Goal: Task Accomplishment & Management: Complete application form

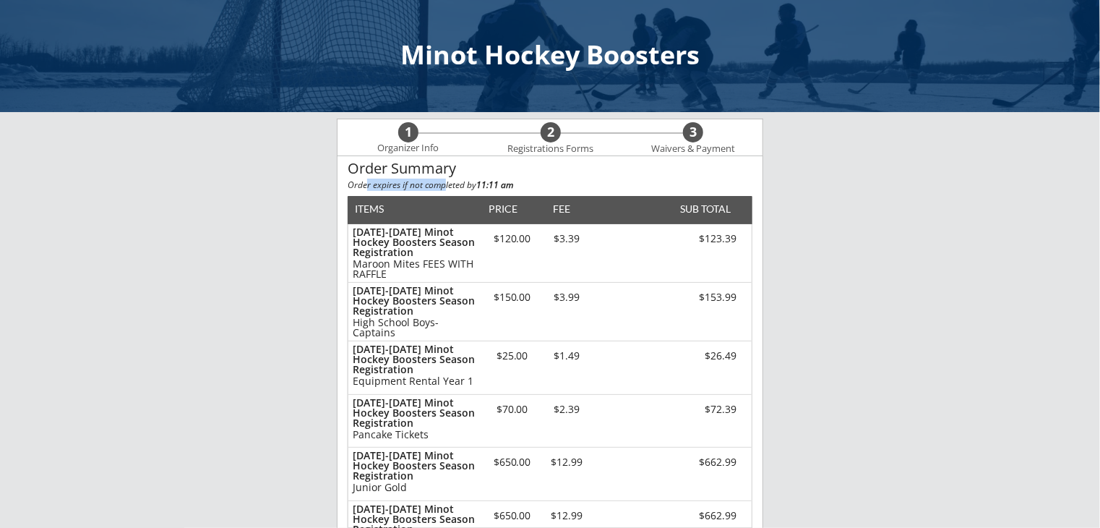
drag, startPoint x: 387, startPoint y: 181, endPoint x: 445, endPoint y: 184, distance: 57.9
click at [445, 184] on div "Order expires if not completed by 11:11 am" at bounding box center [550, 185] width 405 height 9
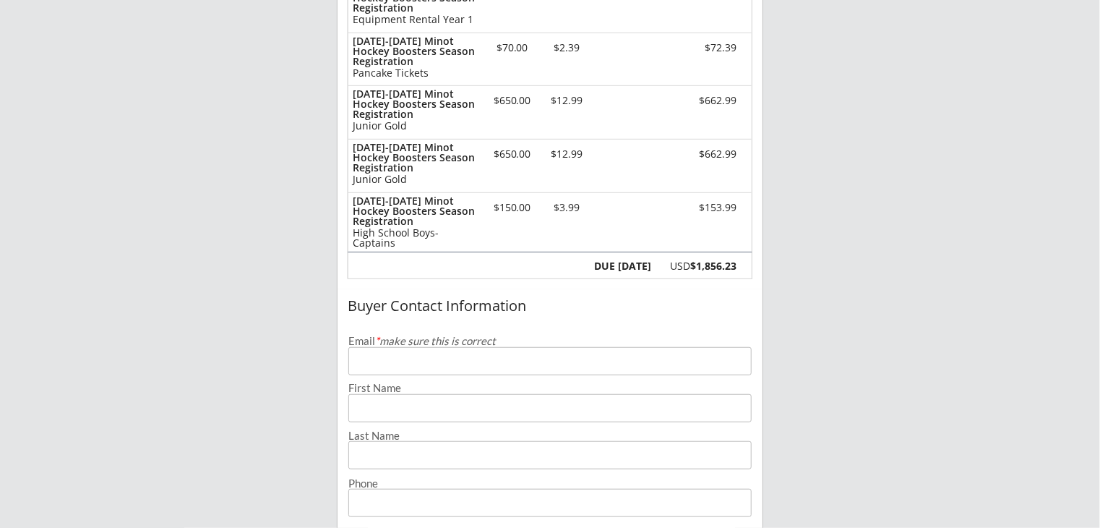
scroll to position [434, 0]
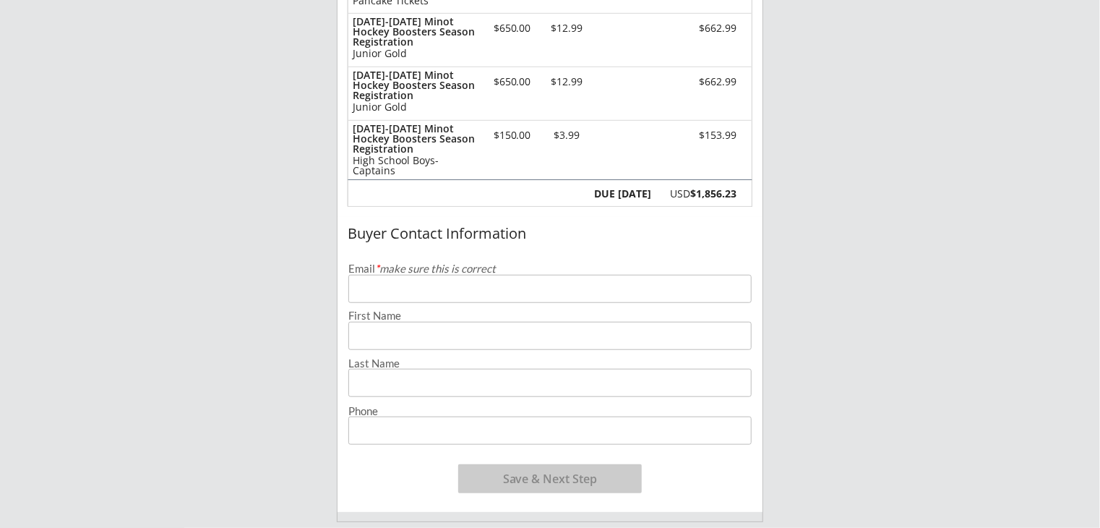
click at [396, 284] on input "email" at bounding box center [549, 289] width 403 height 28
type input "[EMAIL_ADDRESS][DOMAIN_NAME]"
type input "[PERSON_NAME]"
type input "[PHONE_NUMBER]"
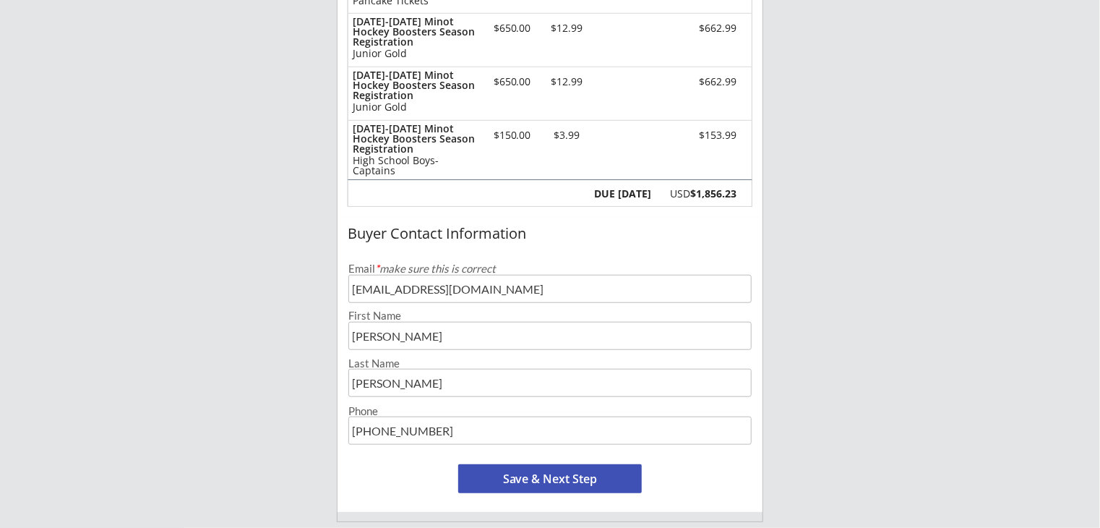
click at [286, 322] on div "Minot Hockey Boosters 1 Organizer Info 2 Registrations Forms 3 Waivers & Paymen…" at bounding box center [550, 247] width 1100 height 1363
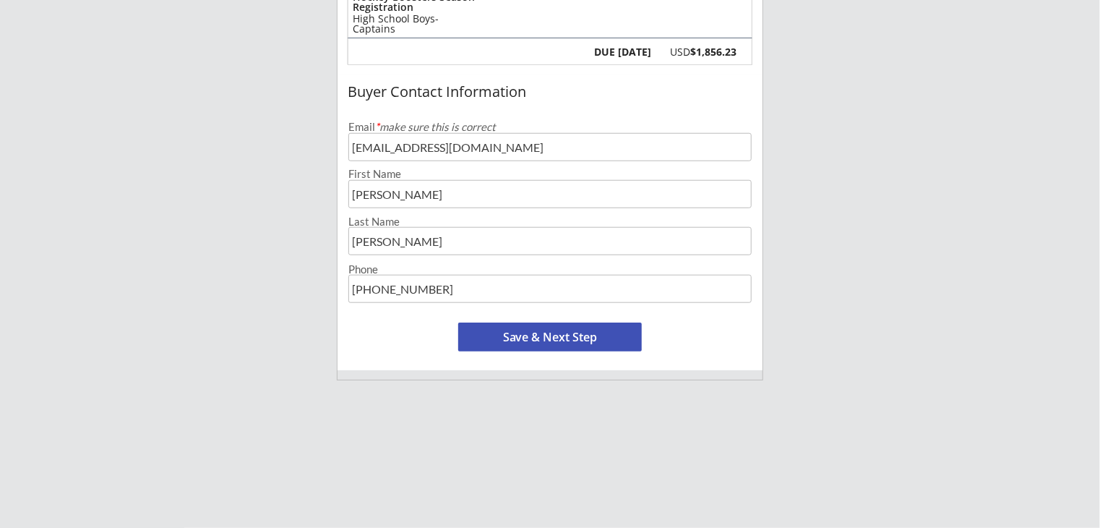
scroll to position [723, 0]
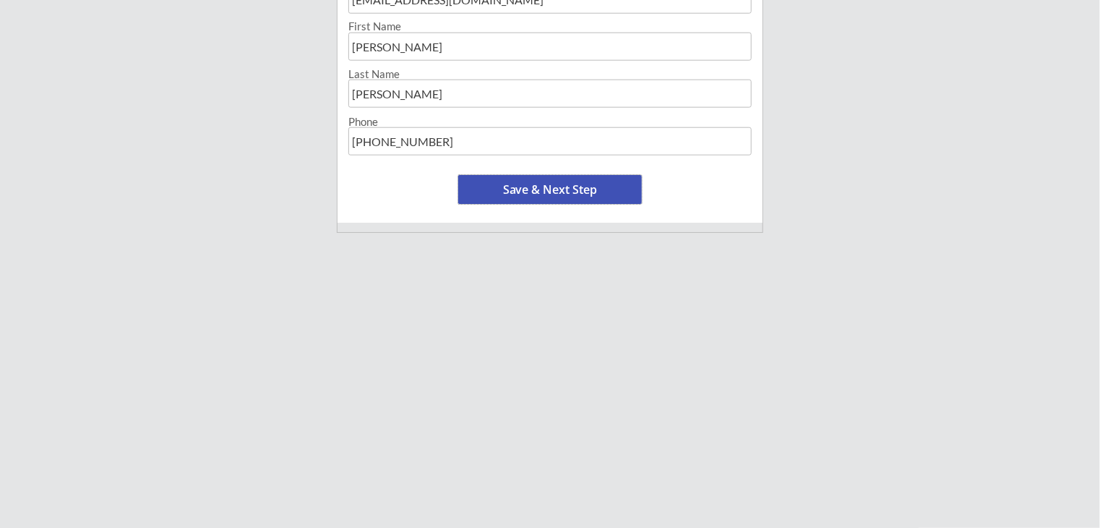
click at [525, 197] on button "Save & Next Step" at bounding box center [550, 189] width 184 height 29
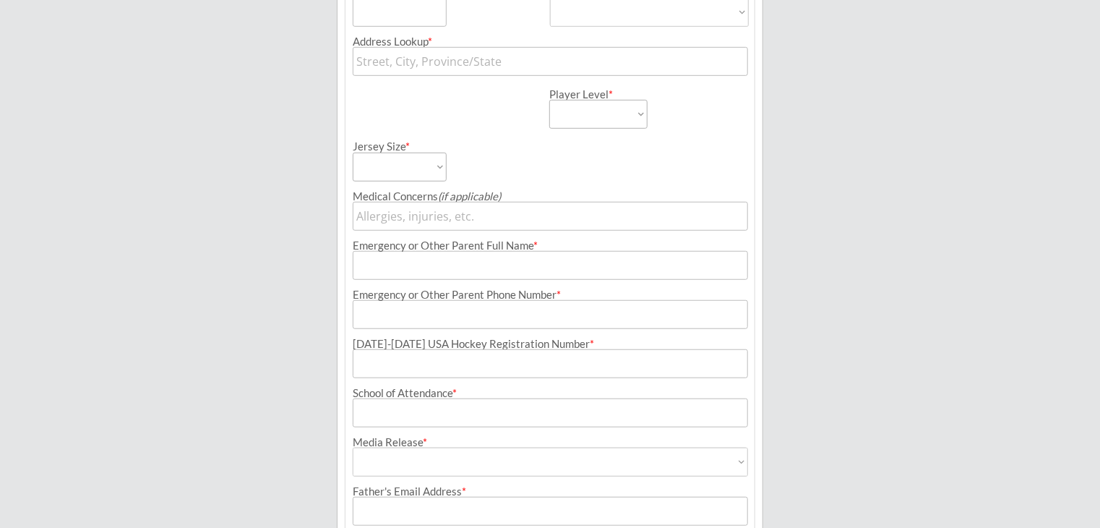
scroll to position [104, 0]
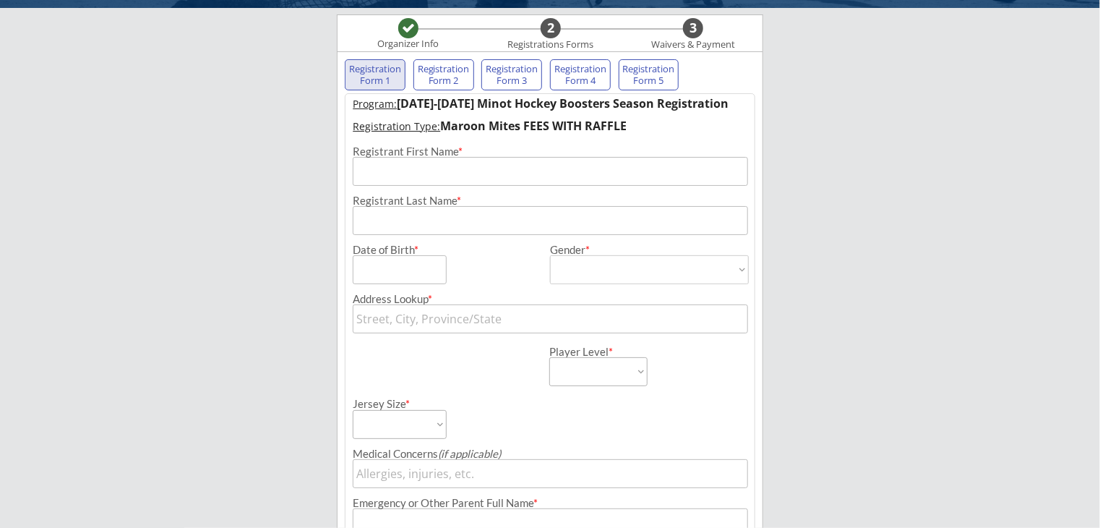
click at [433, 169] on input "input" at bounding box center [550, 171] width 395 height 29
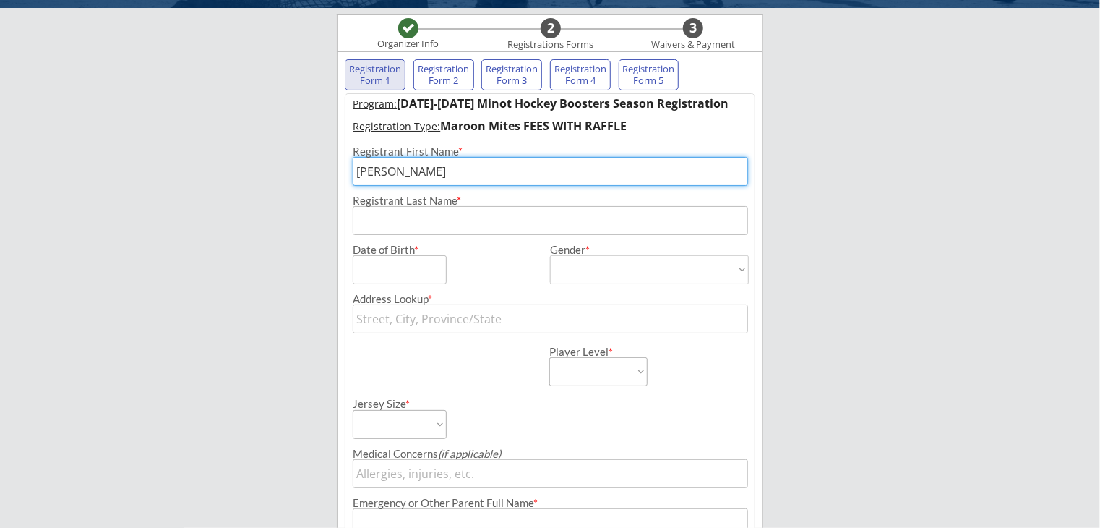
type input "[PERSON_NAME]"
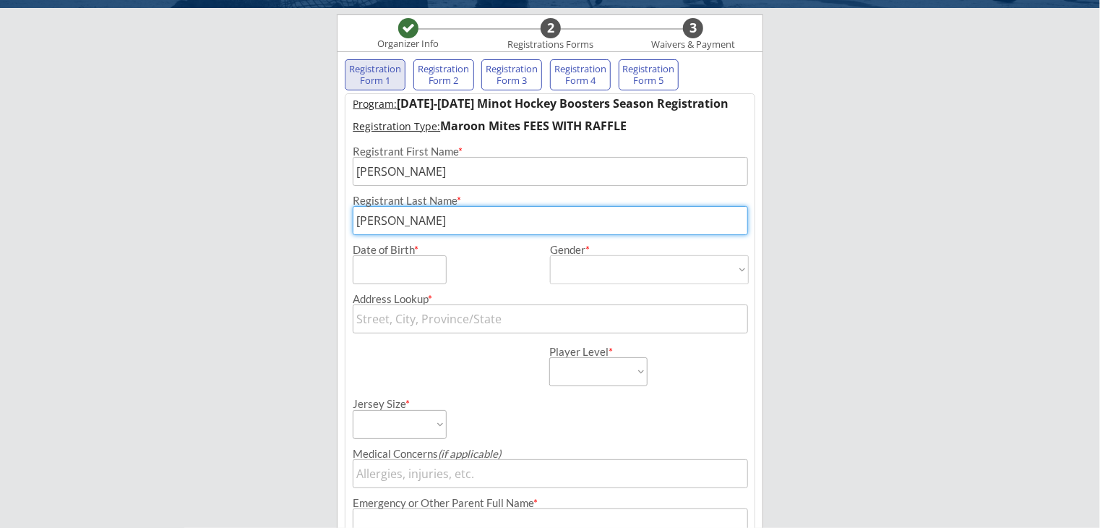
type input "[PERSON_NAME]"
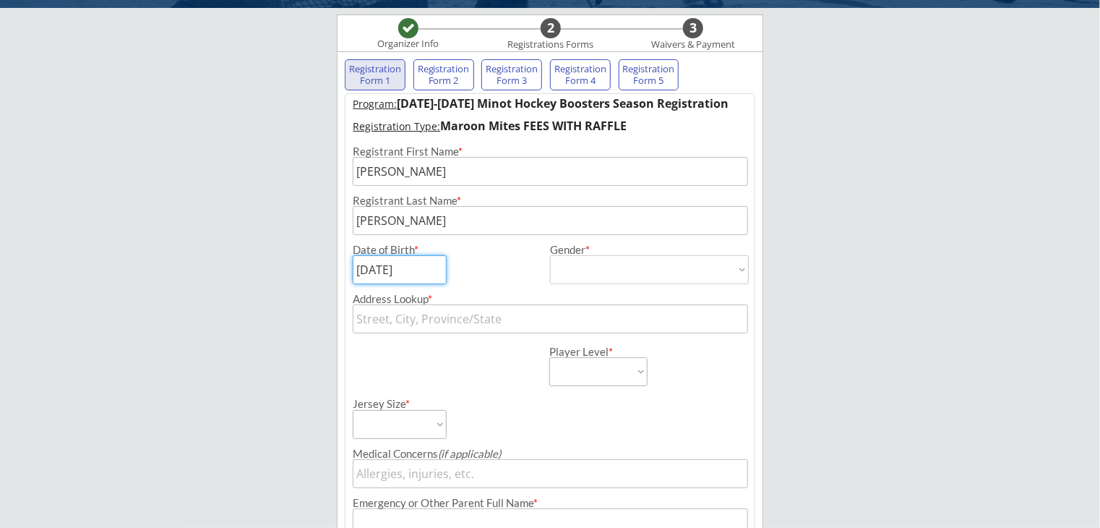
type input "[DATE]"
click at [731, 271] on select "[DEMOGRAPHIC_DATA] [DEMOGRAPHIC_DATA]" at bounding box center [649, 269] width 198 height 29
select select ""[DEMOGRAPHIC_DATA]""
click at [550, 255] on select "[DEMOGRAPHIC_DATA] [DEMOGRAPHIC_DATA]" at bounding box center [649, 269] width 198 height 29
type input "[DEMOGRAPHIC_DATA]"
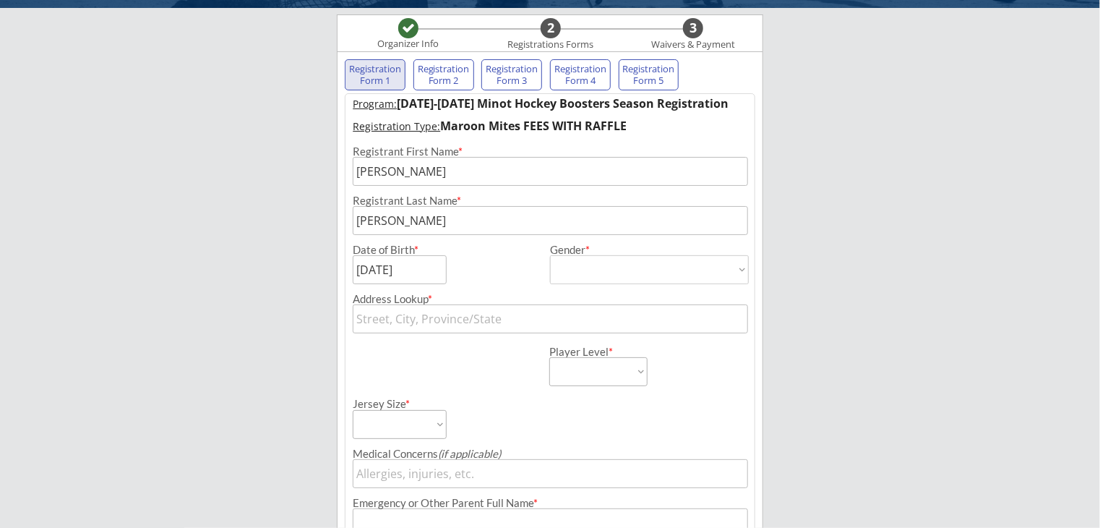
click at [520, 318] on input "text" at bounding box center [550, 318] width 395 height 29
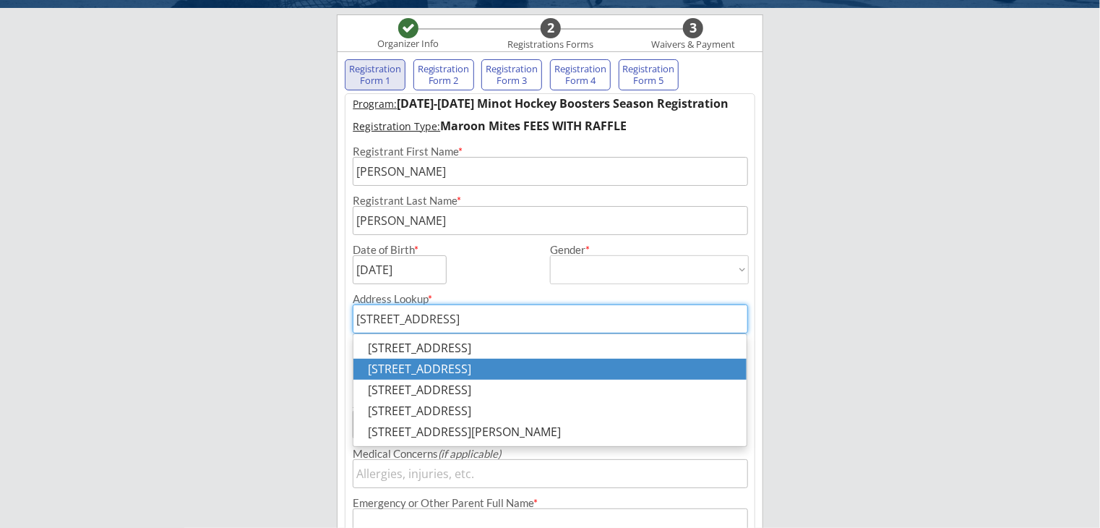
click at [390, 371] on p "[STREET_ADDRESS]" at bounding box center [549, 369] width 393 height 21
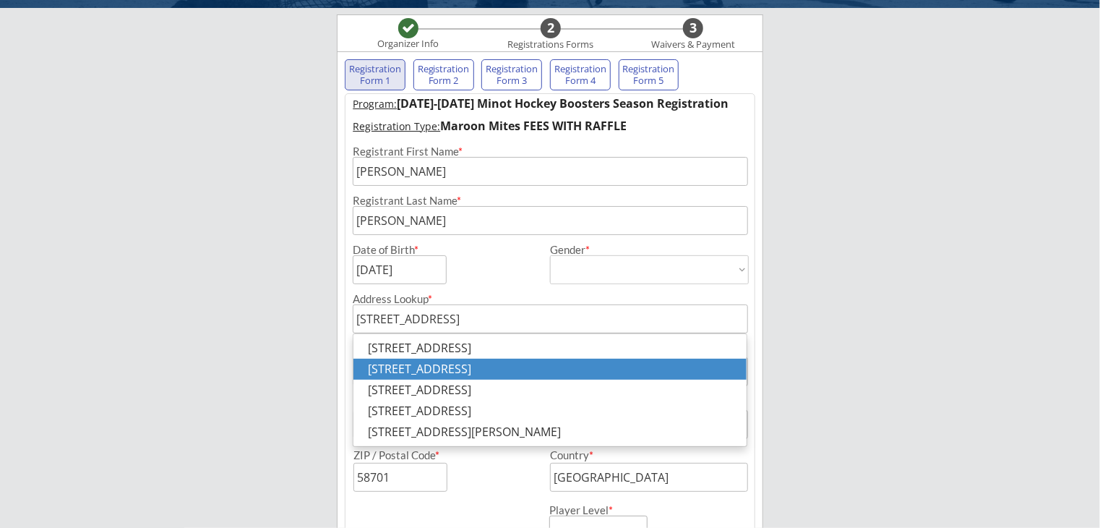
click at [584, 369] on p "[STREET_ADDRESS]" at bounding box center [549, 369] width 393 height 21
type input "[STREET_ADDRESS]"
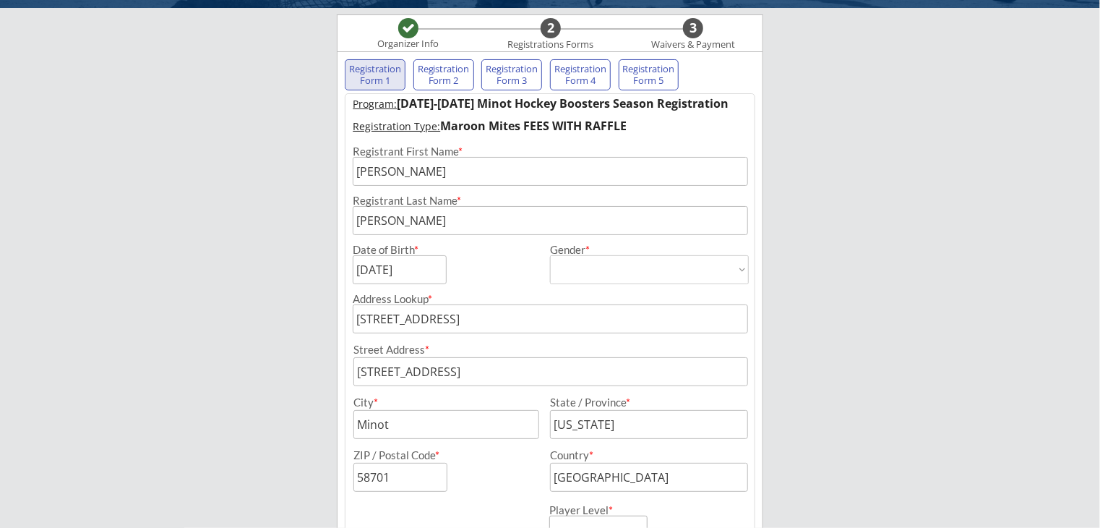
click at [961, 312] on div "Minot Hockey Boosters Organizer Info 2 Registrations Forms 3 Waivers & Payment …" at bounding box center [550, 507] width 1100 height 1222
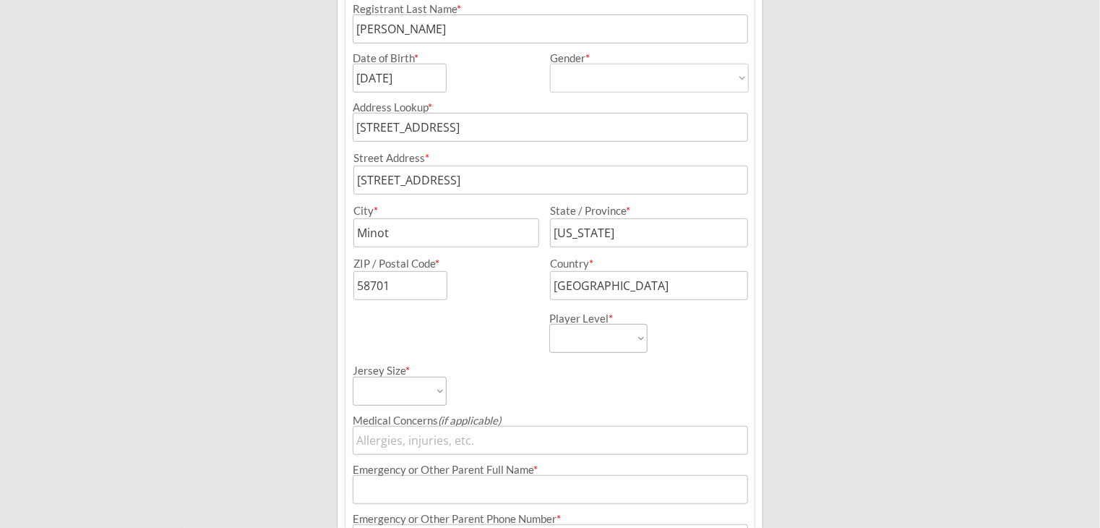
scroll to position [321, 0]
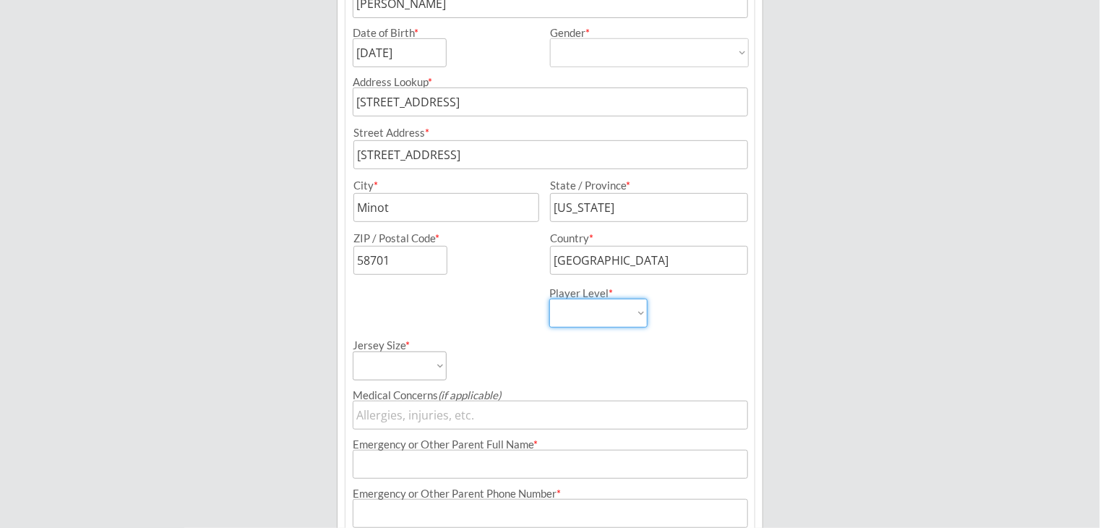
click at [609, 314] on select "Learn to Play Boys Learn to Play Girls Maroon Mites Gold/White Mites Squirts Pe…" at bounding box center [598, 313] width 98 height 29
select select ""Maroon Mites""
click at [549, 299] on select "Learn to Play Boys Learn to Play Girls Maroon Mites Gold/White Mites Squirts Pe…" at bounding box center [598, 313] width 98 height 29
click at [520, 343] on div "Jersey Size * Adult Small Adult Medium Adult Large Adult XL Goalie Cut" at bounding box center [450, 353] width 195 height 53
click at [450, 365] on div "Jersey Size * Adult Small Adult Medium Adult Large Adult XL Goalie Cut" at bounding box center [450, 353] width 195 height 53
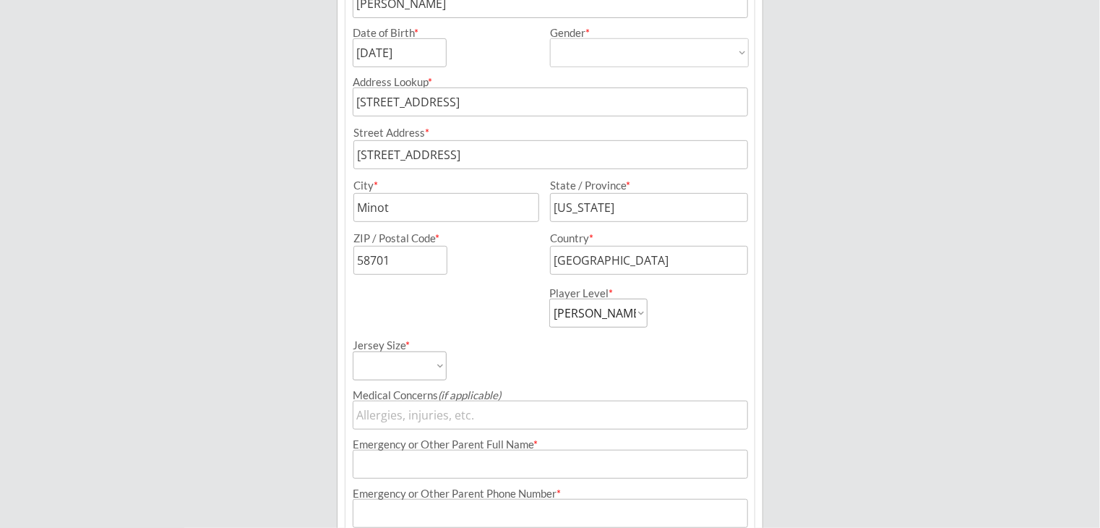
click at [439, 368] on select "Adult Small Adult Medium Adult Large Adult XL Goalie Cut" at bounding box center [400, 365] width 94 height 29
select select ""Adult Small""
click at [353, 351] on select "Adult Small Adult Medium Adult Large Adult XL Goalie Cut" at bounding box center [400, 365] width 94 height 29
click at [455, 335] on div "Jersey Size * Adult Small Adult Medium Adult Large Adult XL Goalie Cut" at bounding box center [450, 353] width 195 height 53
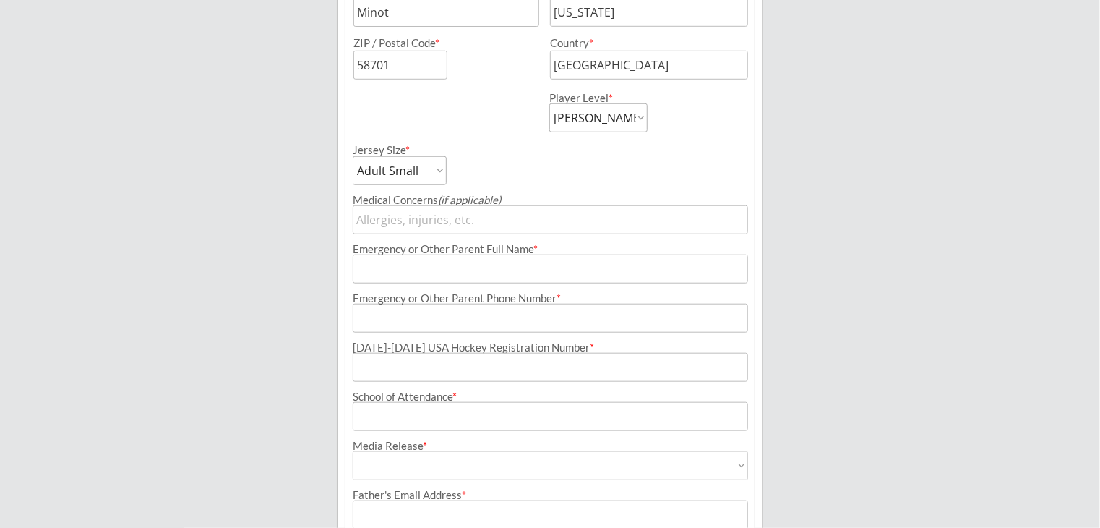
scroll to position [538, 0]
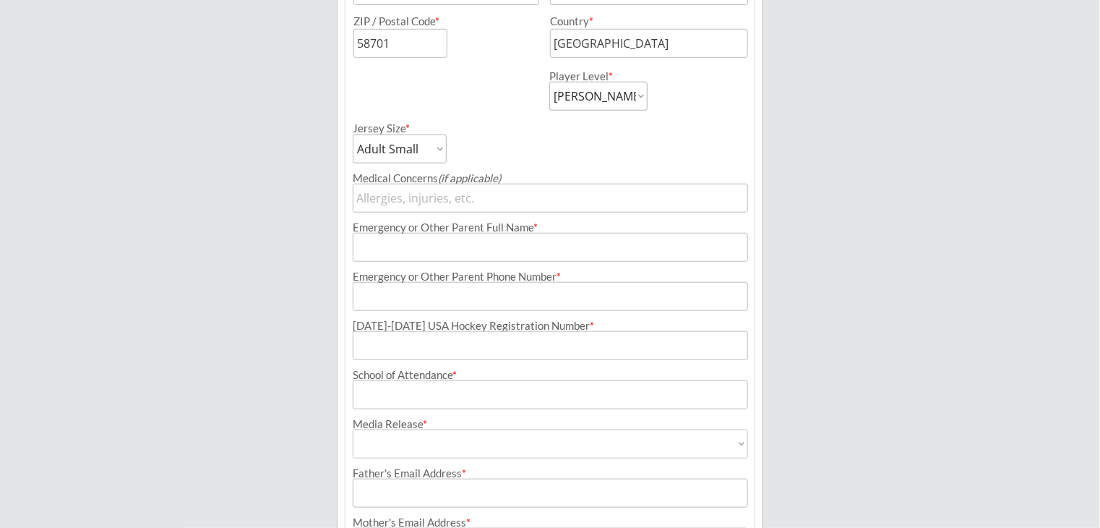
click at [452, 246] on input "input" at bounding box center [550, 247] width 395 height 29
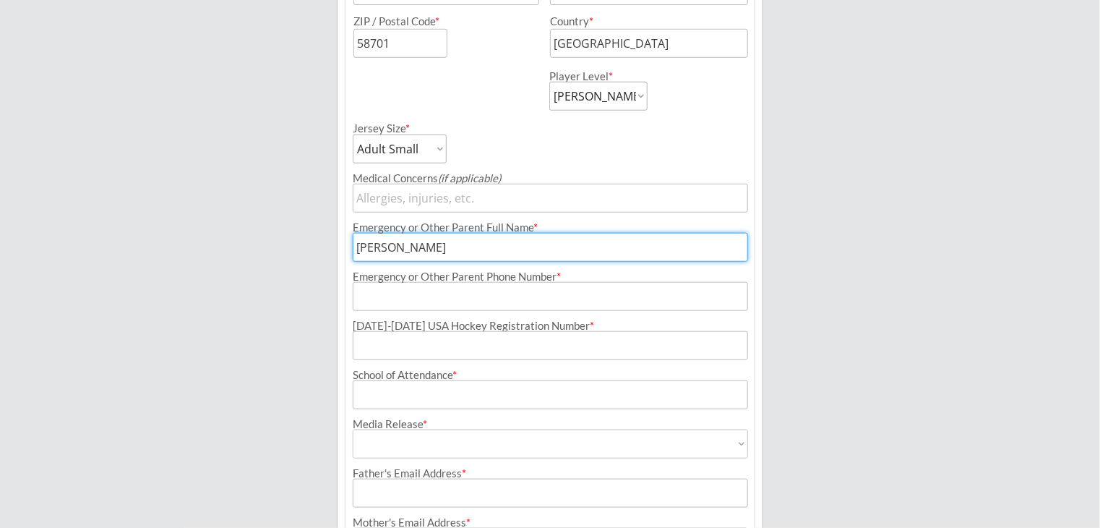
type input "[PERSON_NAME]"
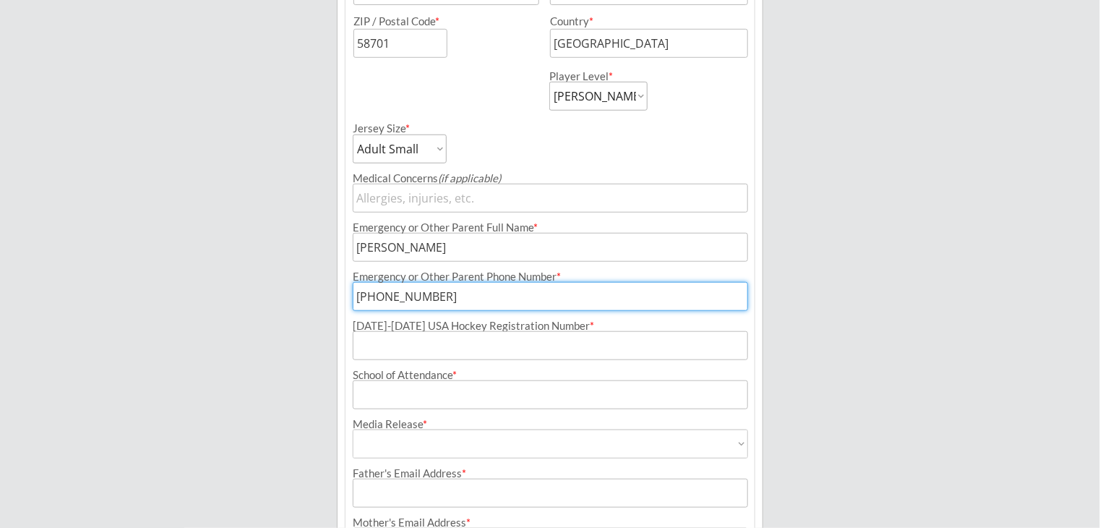
type input "[PHONE_NUMBER]"
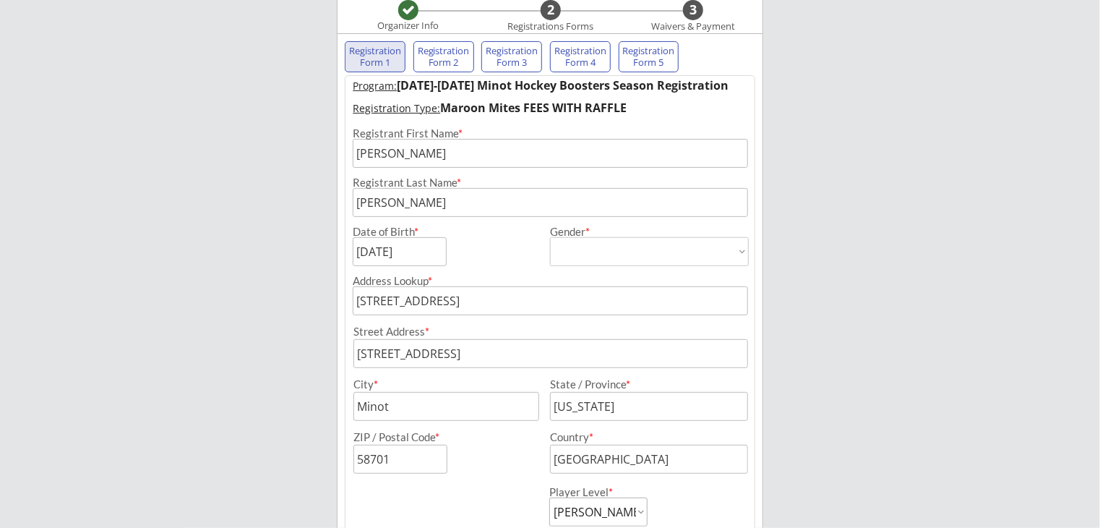
scroll to position [43, 0]
